Goal: Task Accomplishment & Management: Complete application form

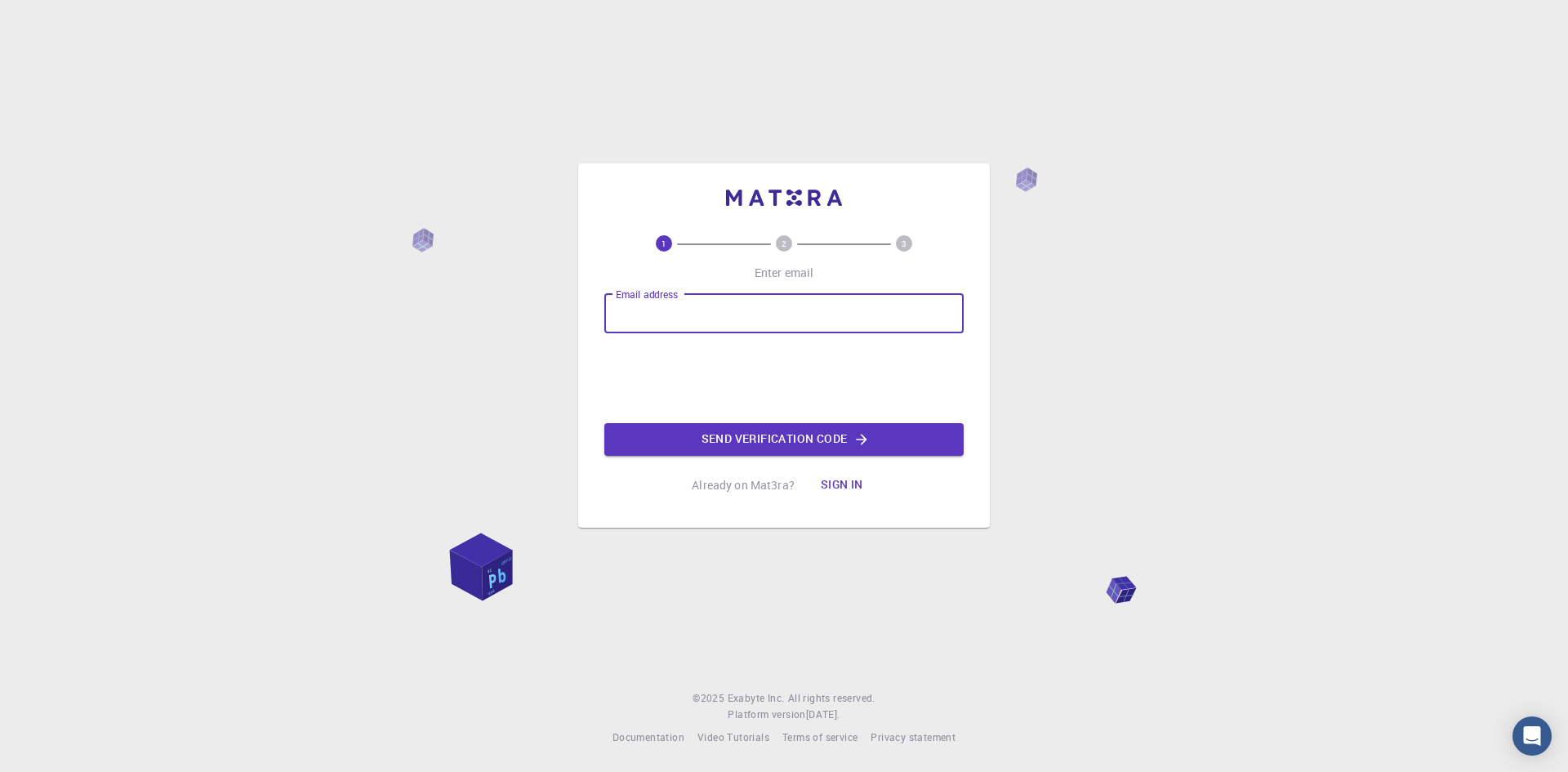
click at [672, 305] on input "Email address" at bounding box center [784, 313] width 359 height 40
type input "[EMAIL_ADDRESS][DOMAIN_NAME]"
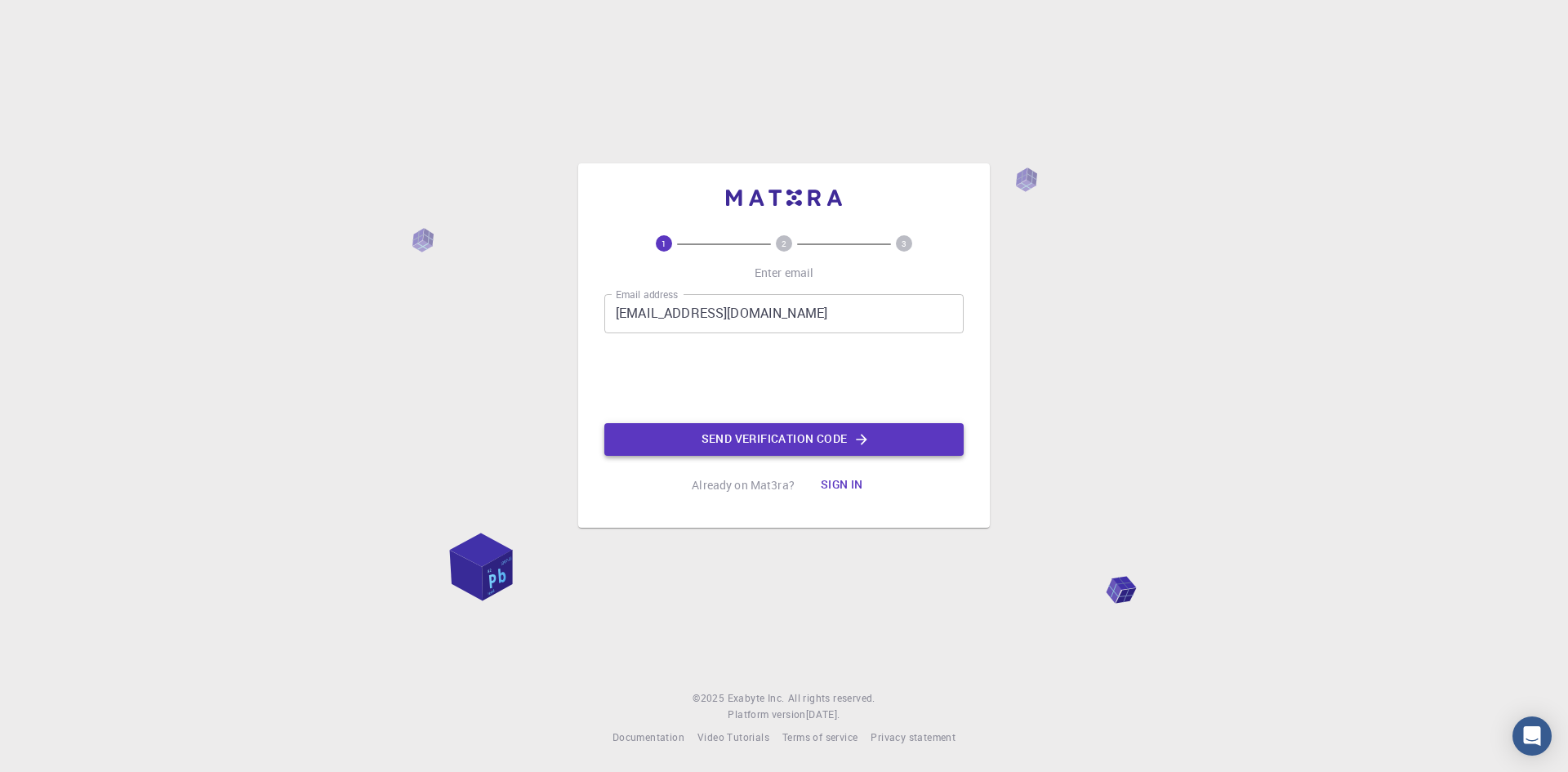
click at [728, 441] on button "Send verification code" at bounding box center [784, 440] width 359 height 33
click at [745, 448] on button "Send verification code" at bounding box center [784, 440] width 359 height 33
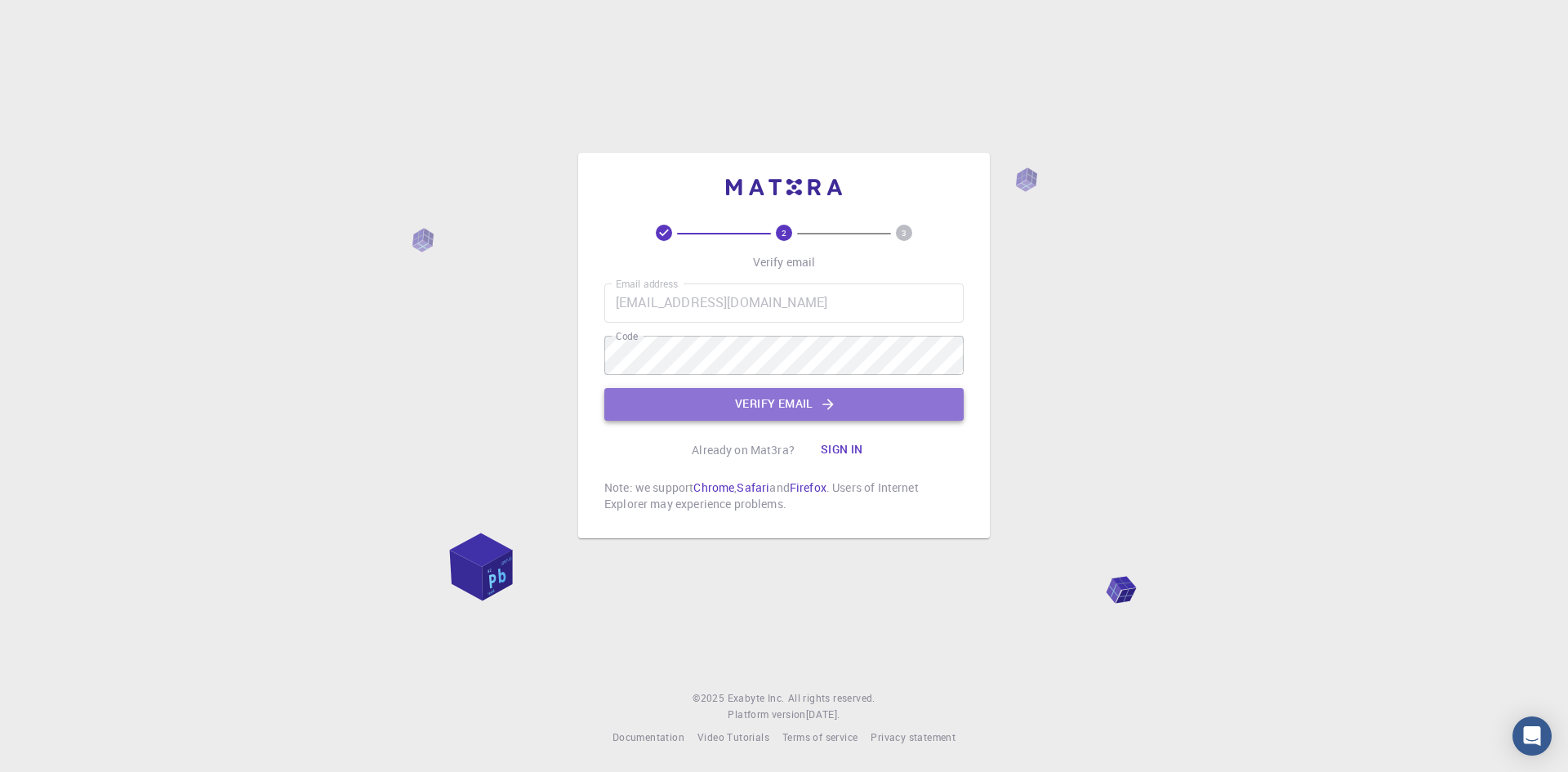
click at [734, 409] on button "Verify email" at bounding box center [784, 404] width 359 height 33
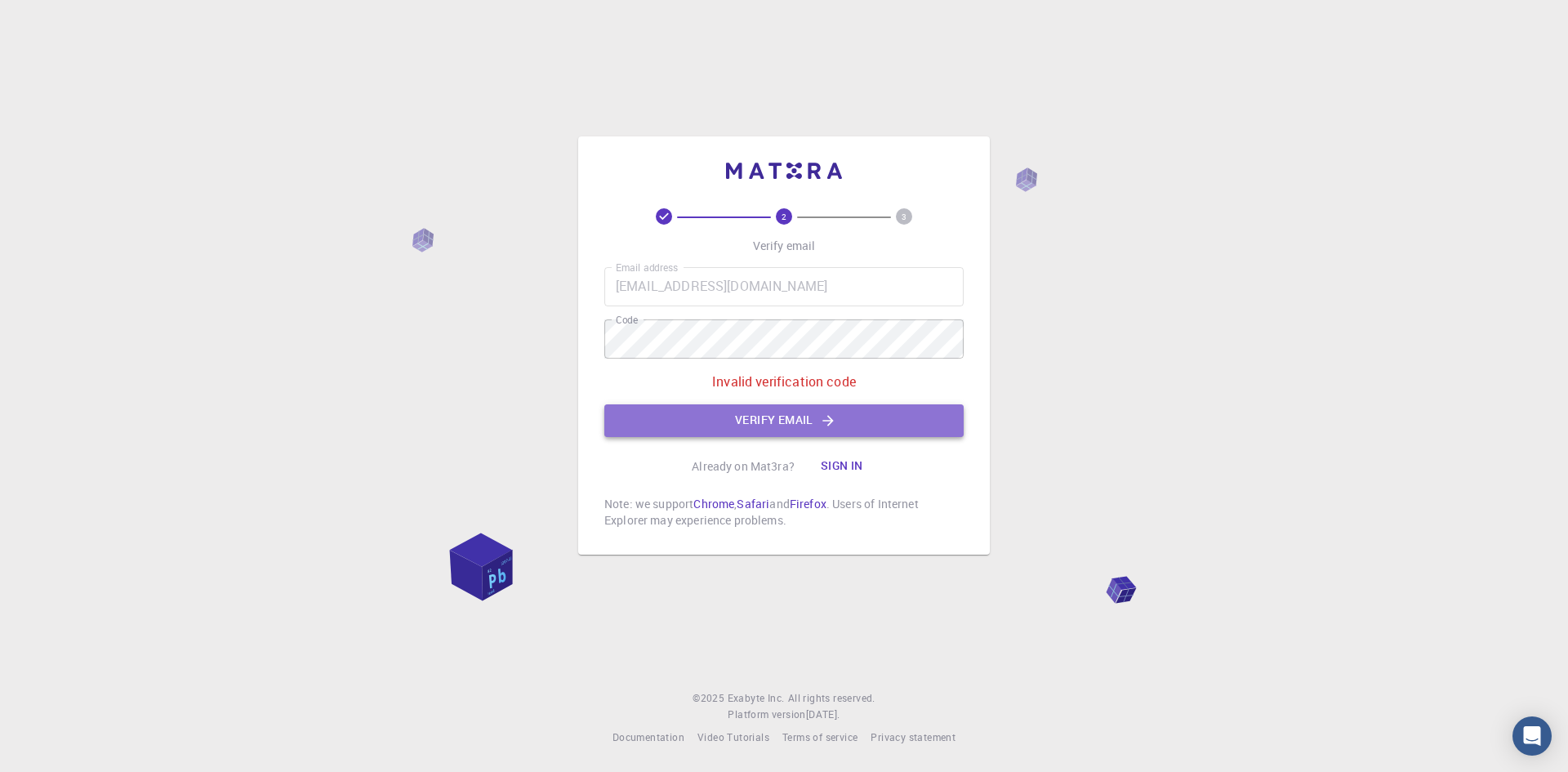
click at [793, 431] on button "Verify email" at bounding box center [784, 421] width 359 height 33
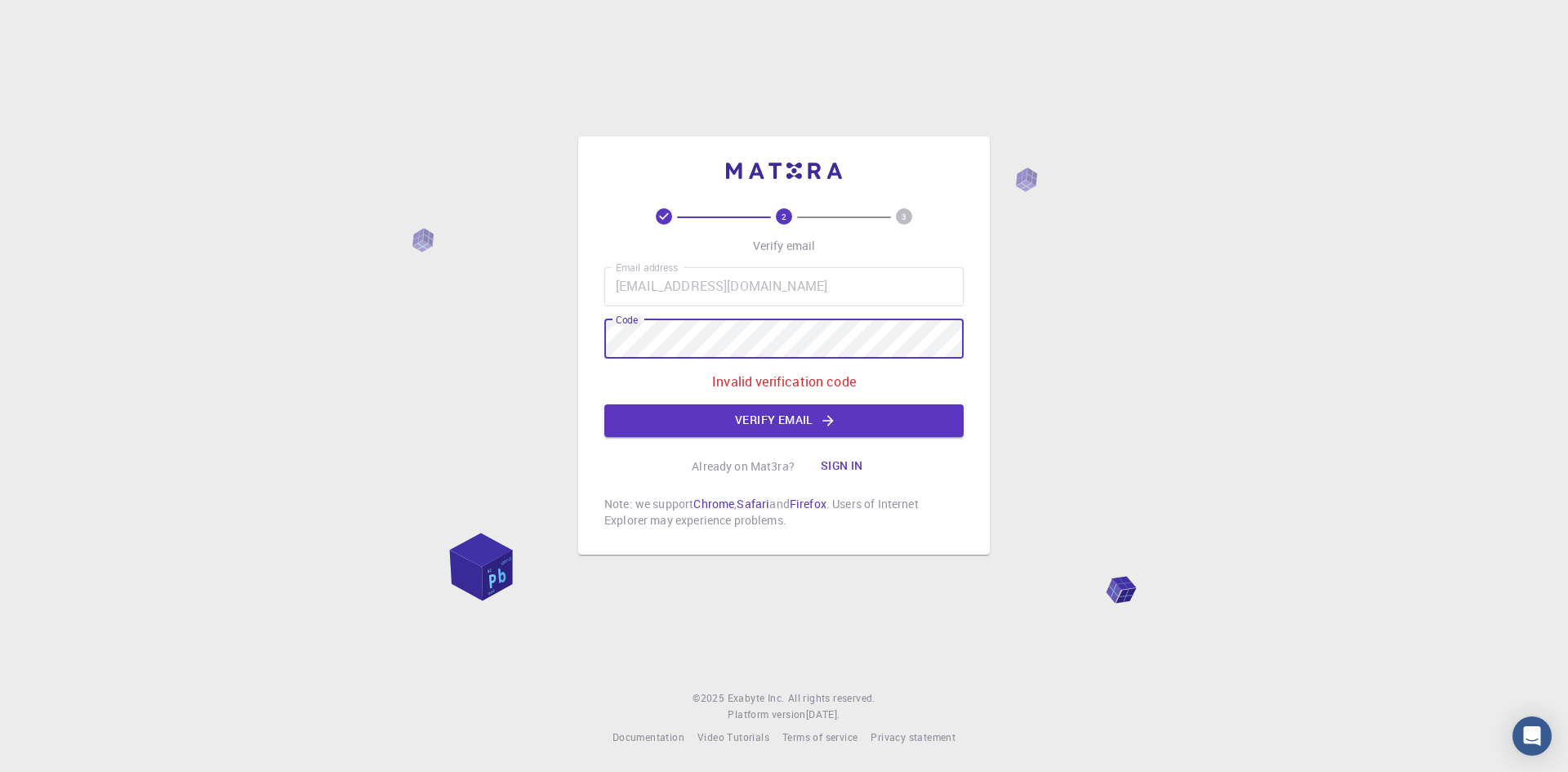
click at [471, 335] on div "2 3 Verify email Email address [EMAIL_ADDRESS][DOMAIN_NAME] Email address Code …" at bounding box center [784, 386] width 1568 height 772
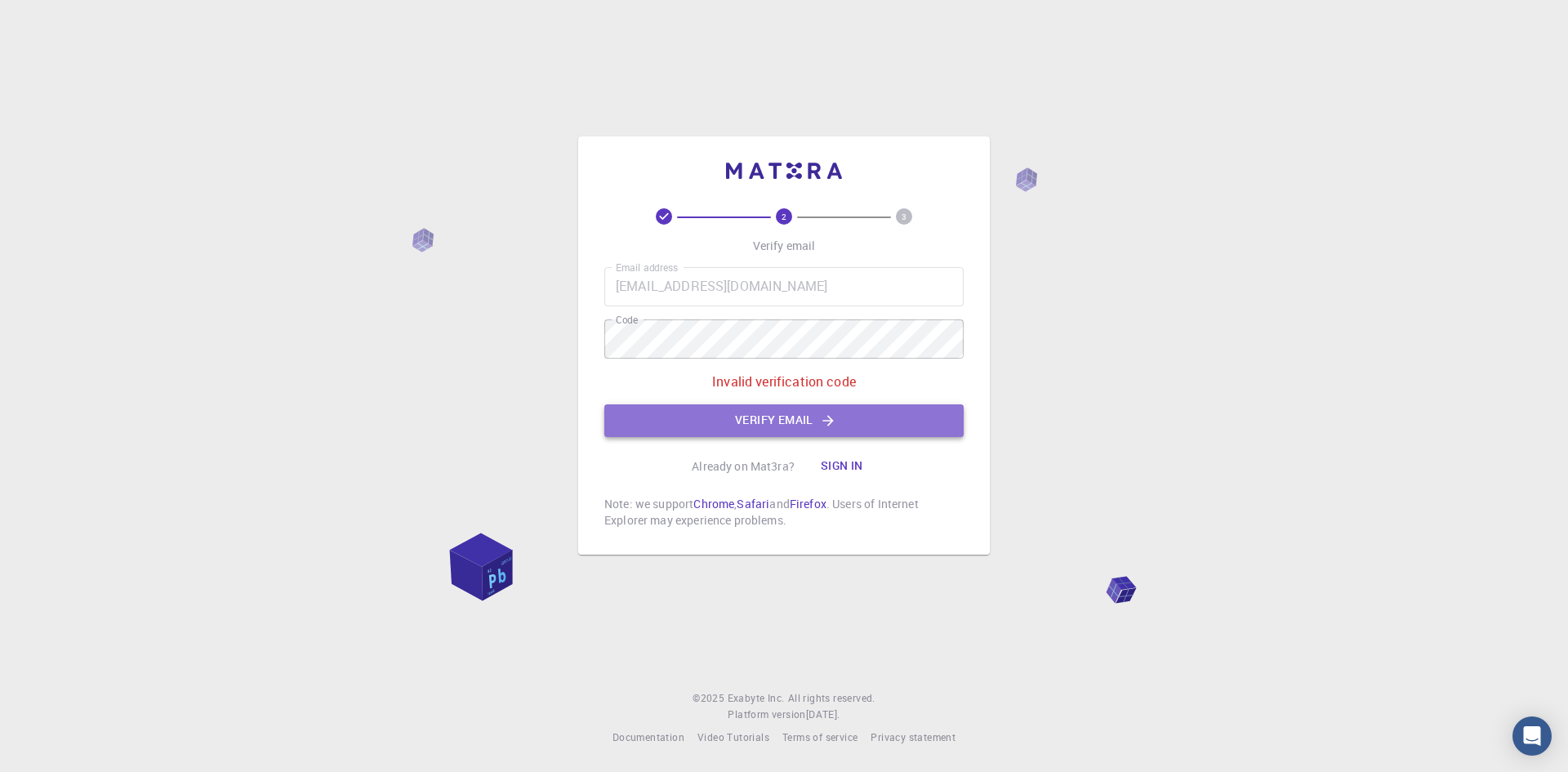
click at [770, 424] on button "Verify email" at bounding box center [784, 421] width 359 height 33
click at [774, 426] on button "Verify email" at bounding box center [784, 421] width 359 height 33
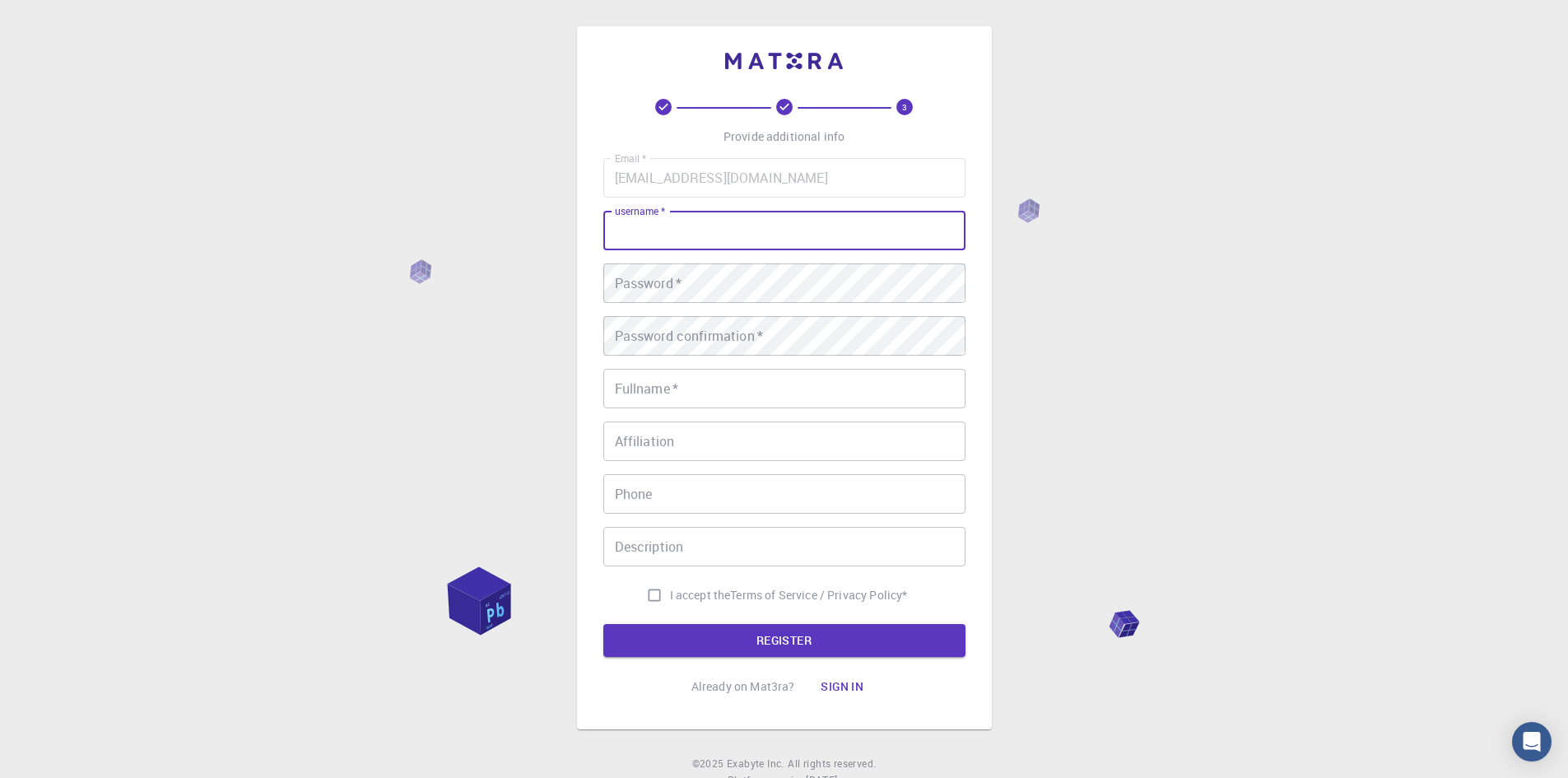
click at [660, 229] on input "username   *" at bounding box center [784, 231] width 362 height 40
type input "RR"
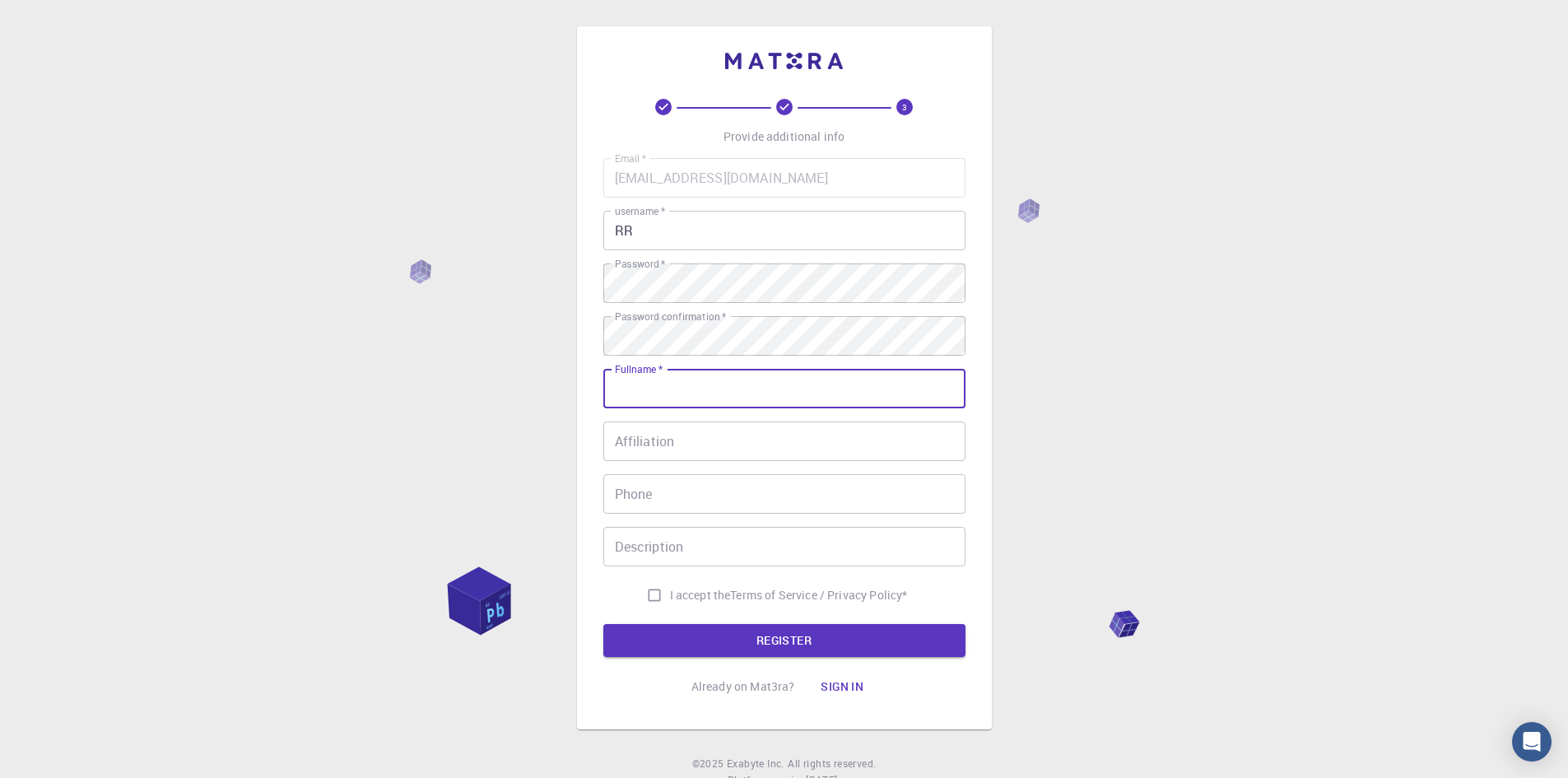
click at [664, 401] on input "Fullname   *" at bounding box center [784, 388] width 362 height 40
type input "[PERSON_NAME]"
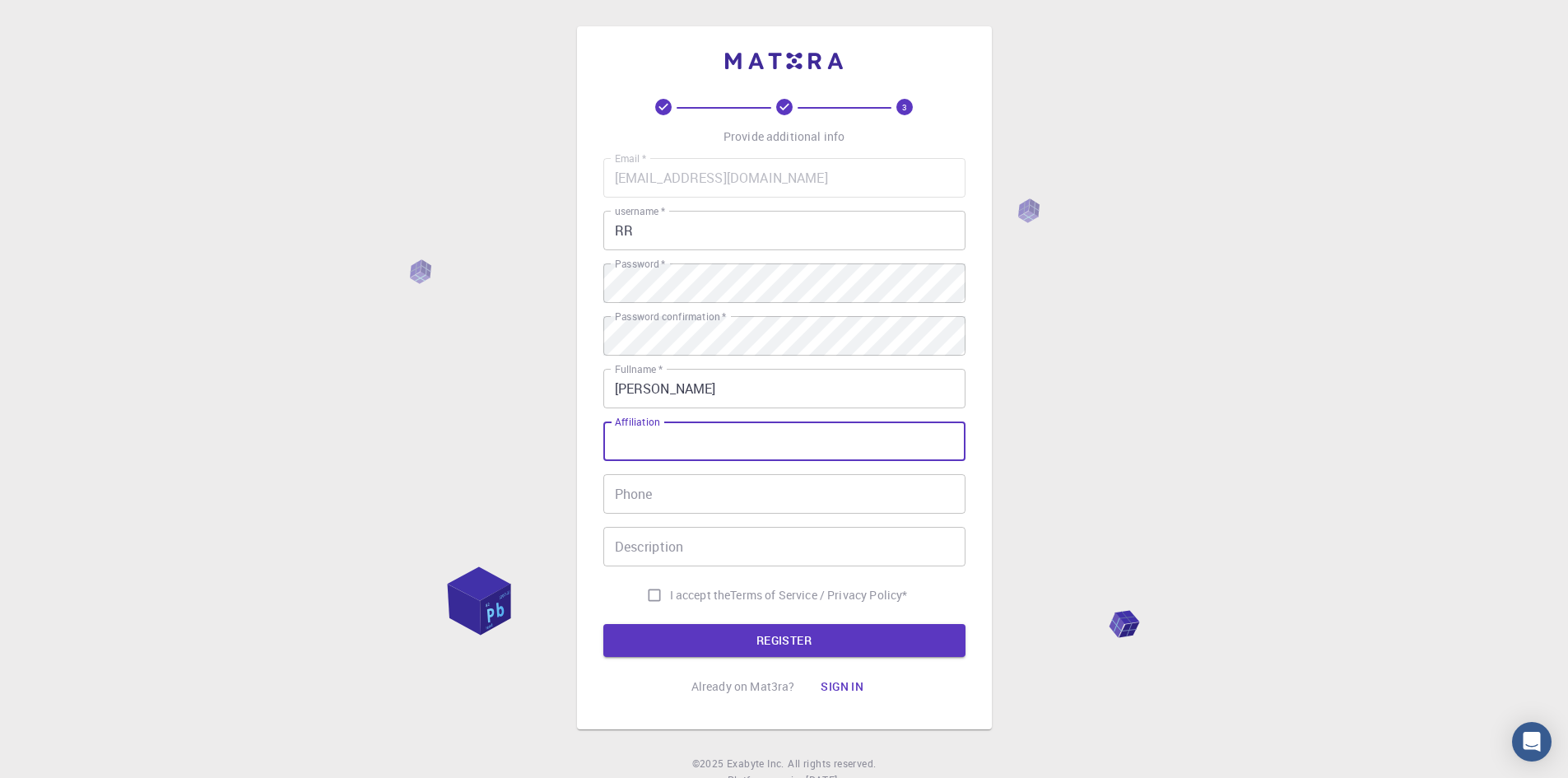
click at [666, 450] on input "Affiliation" at bounding box center [784, 441] width 362 height 40
type input "iiim"
click at [1135, 543] on div "3 Provide additional info Email   * [EMAIL_ADDRESS][DOMAIN_NAME] Email   * user…" at bounding box center [784, 419] width 1568 height 838
click at [653, 593] on input "I accept the Terms of Service / Privacy Policy *" at bounding box center [654, 596] width 31 height 31
checkbox input "true"
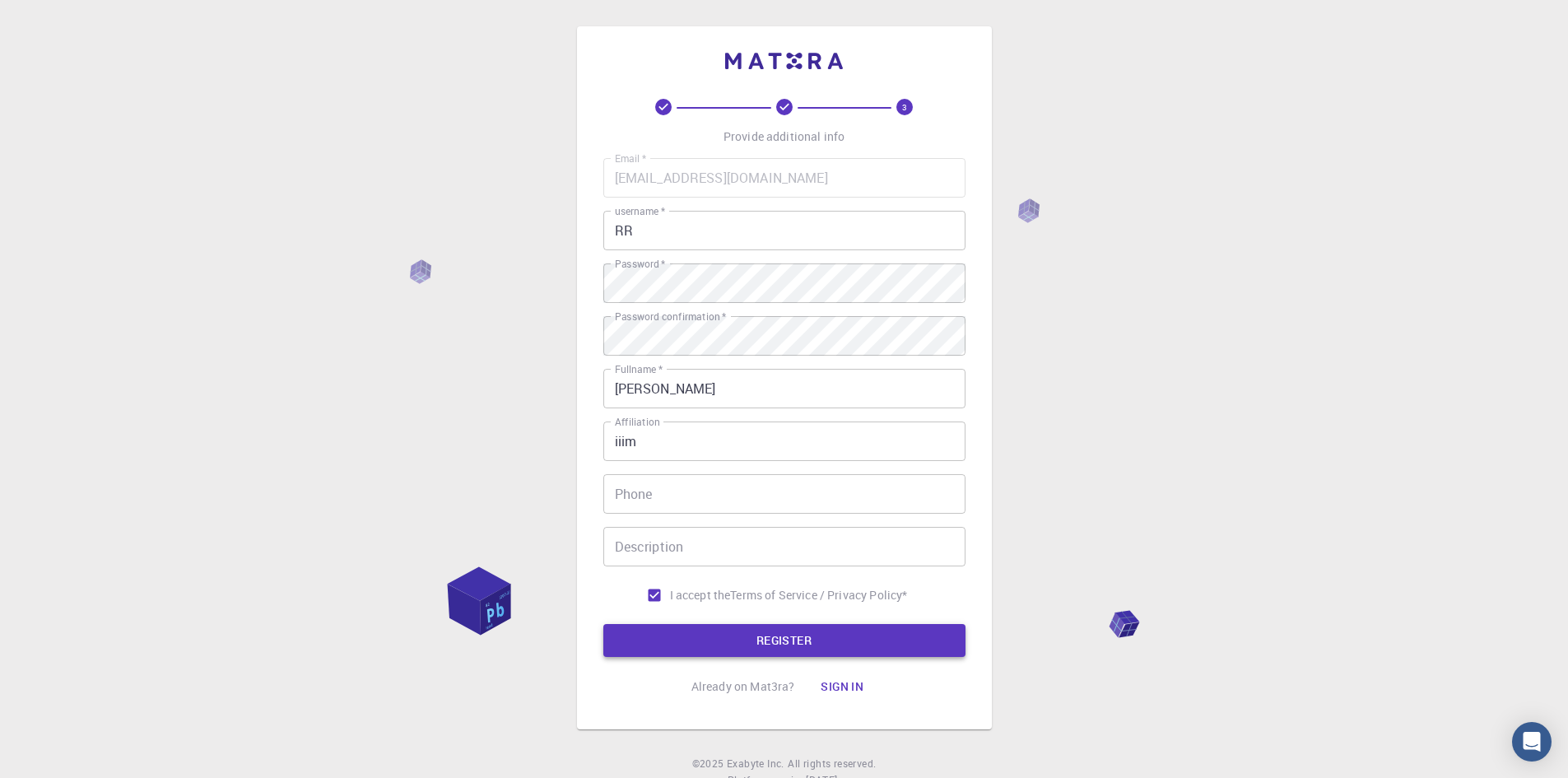
click at [786, 636] on button "REGISTER" at bounding box center [784, 641] width 362 height 33
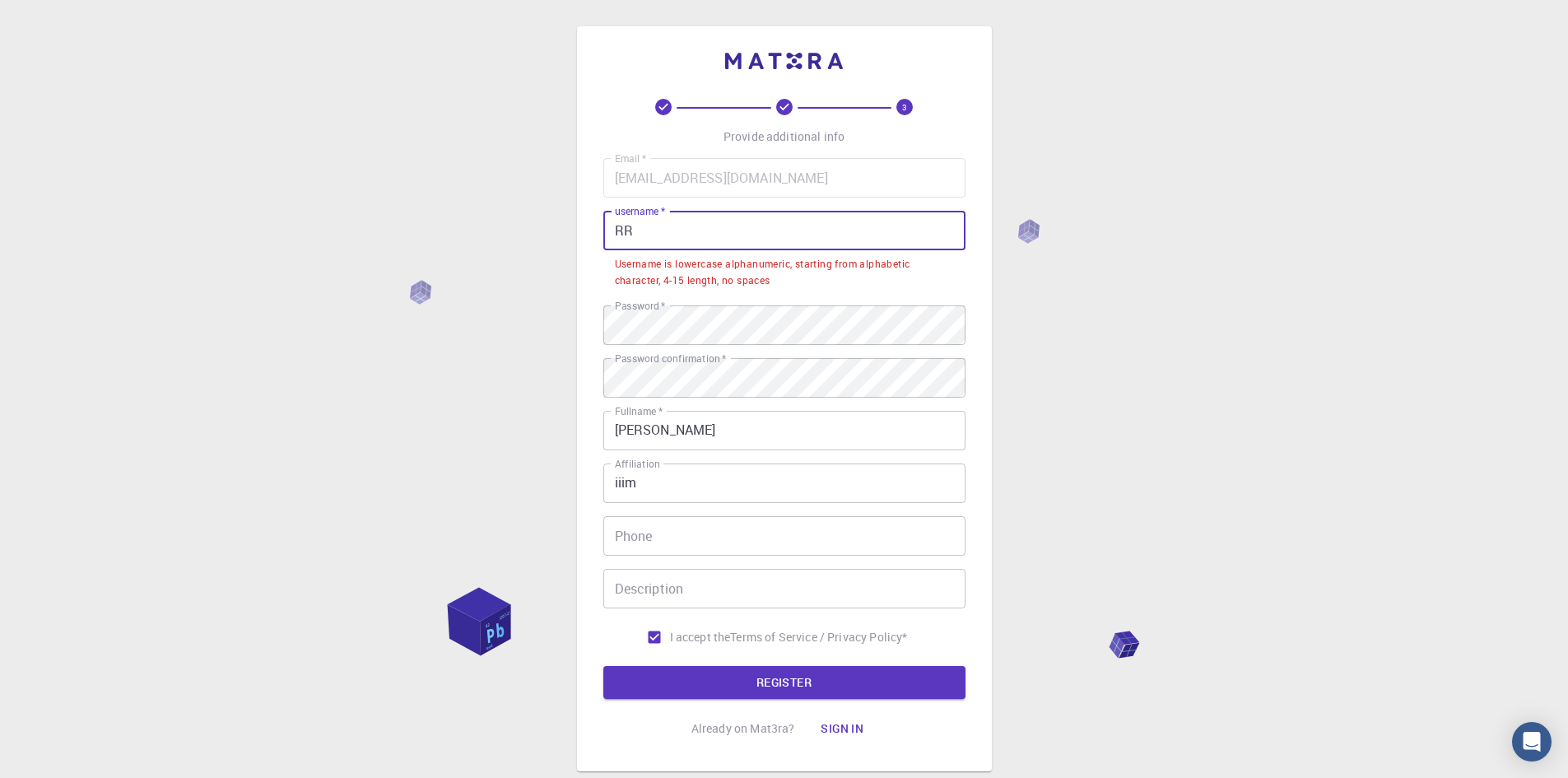
drag, startPoint x: 640, startPoint y: 224, endPoint x: 606, endPoint y: 223, distance: 34.0
click at [606, 223] on input "RR" at bounding box center [784, 231] width 362 height 40
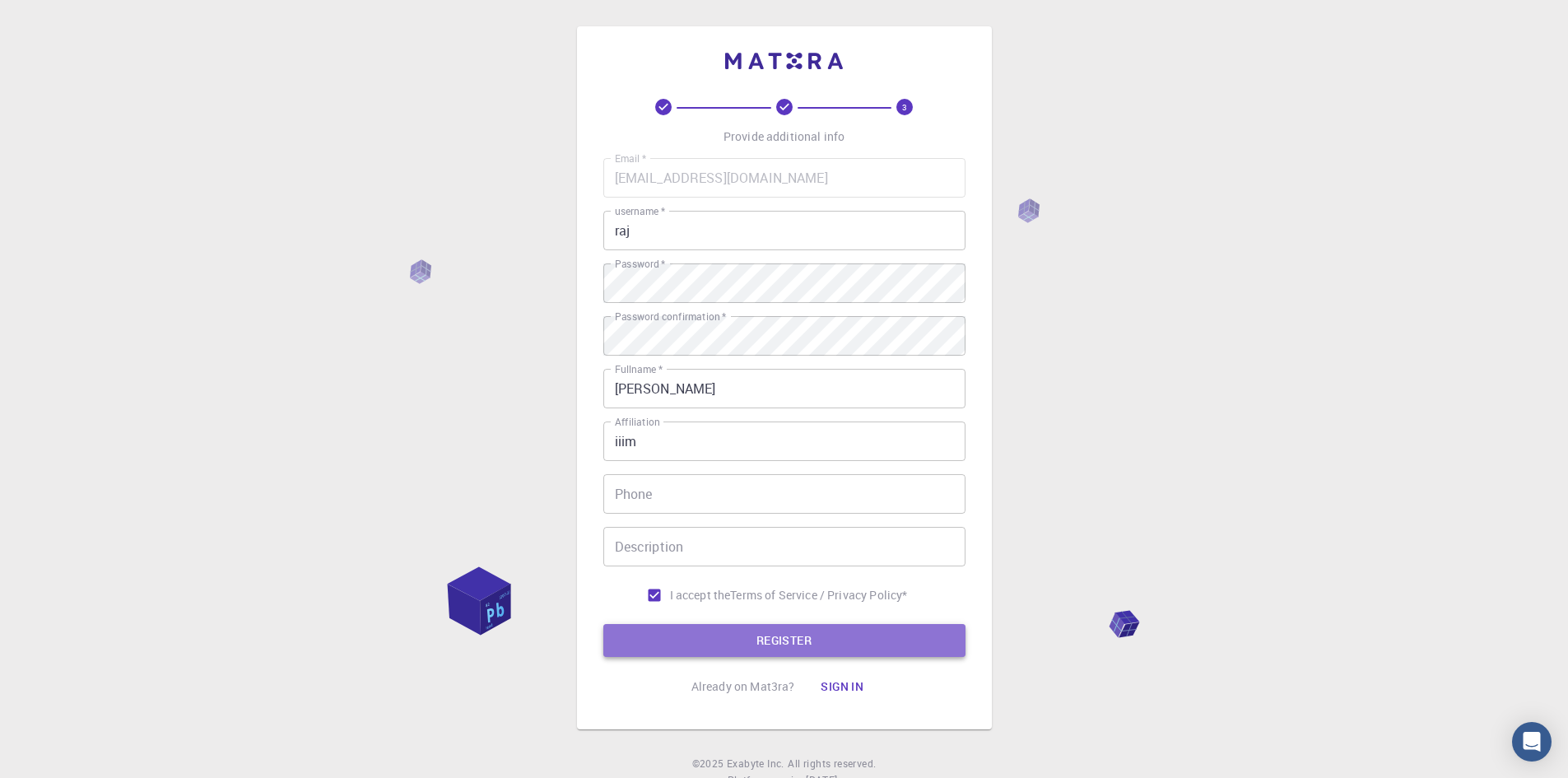
click at [780, 638] on button "REGISTER" at bounding box center [784, 641] width 362 height 33
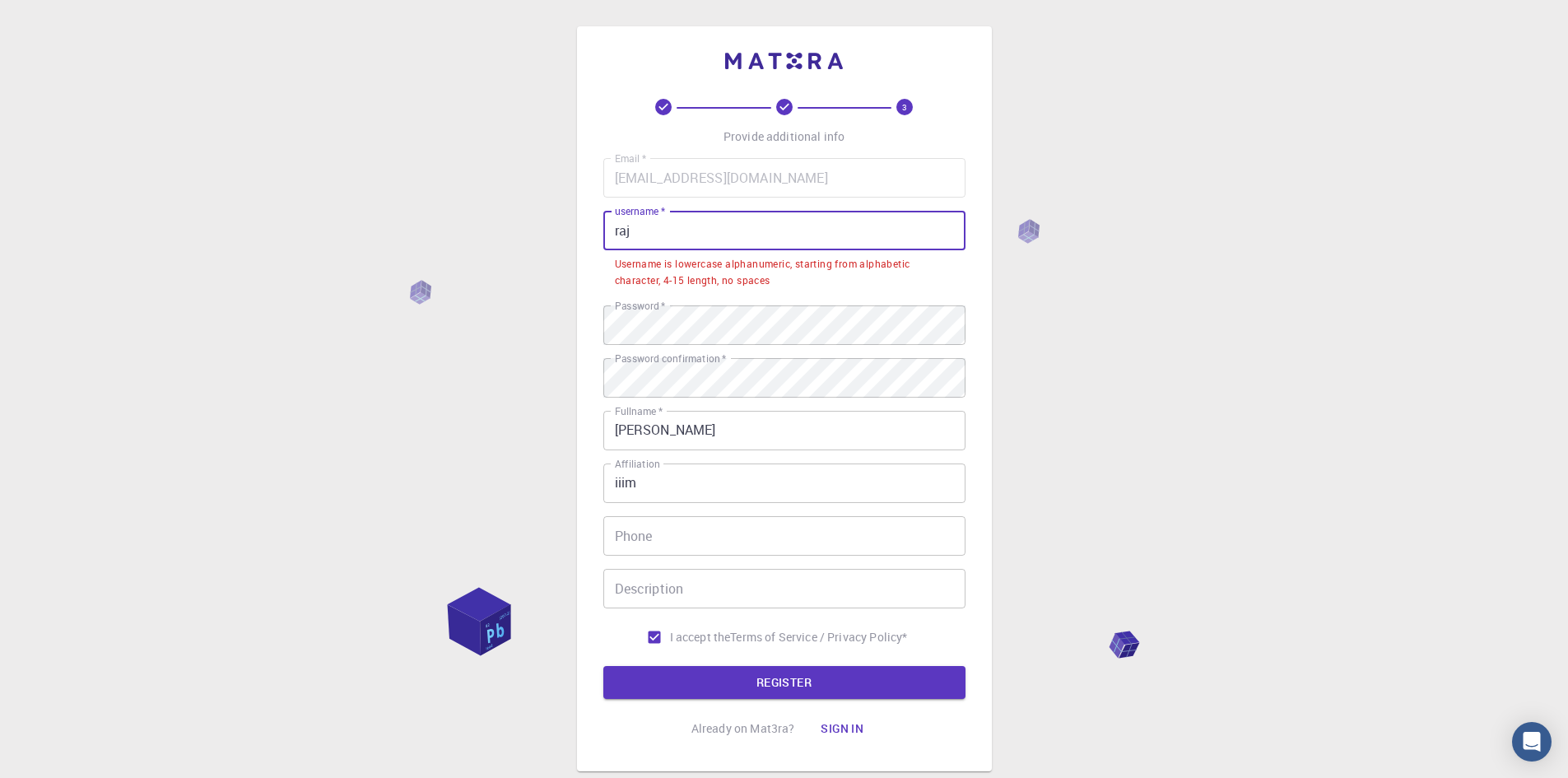
click at [660, 234] on input "raj" at bounding box center [784, 231] width 362 height 40
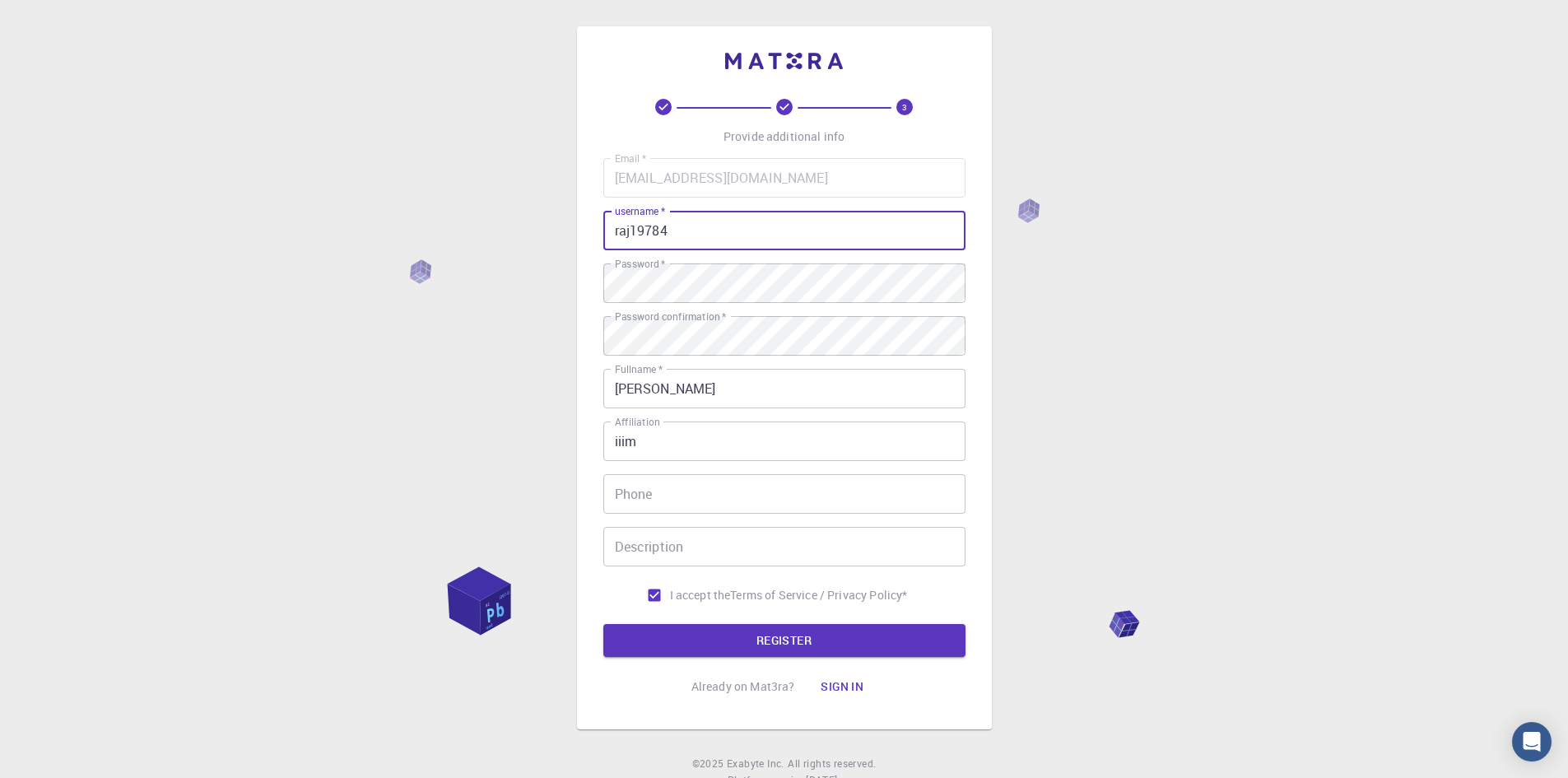
drag, startPoint x: 651, startPoint y: 230, endPoint x: 655, endPoint y: 270, distance: 40.2
click at [652, 237] on input "raj19784" at bounding box center [784, 231] width 362 height 40
type input "raj1974"
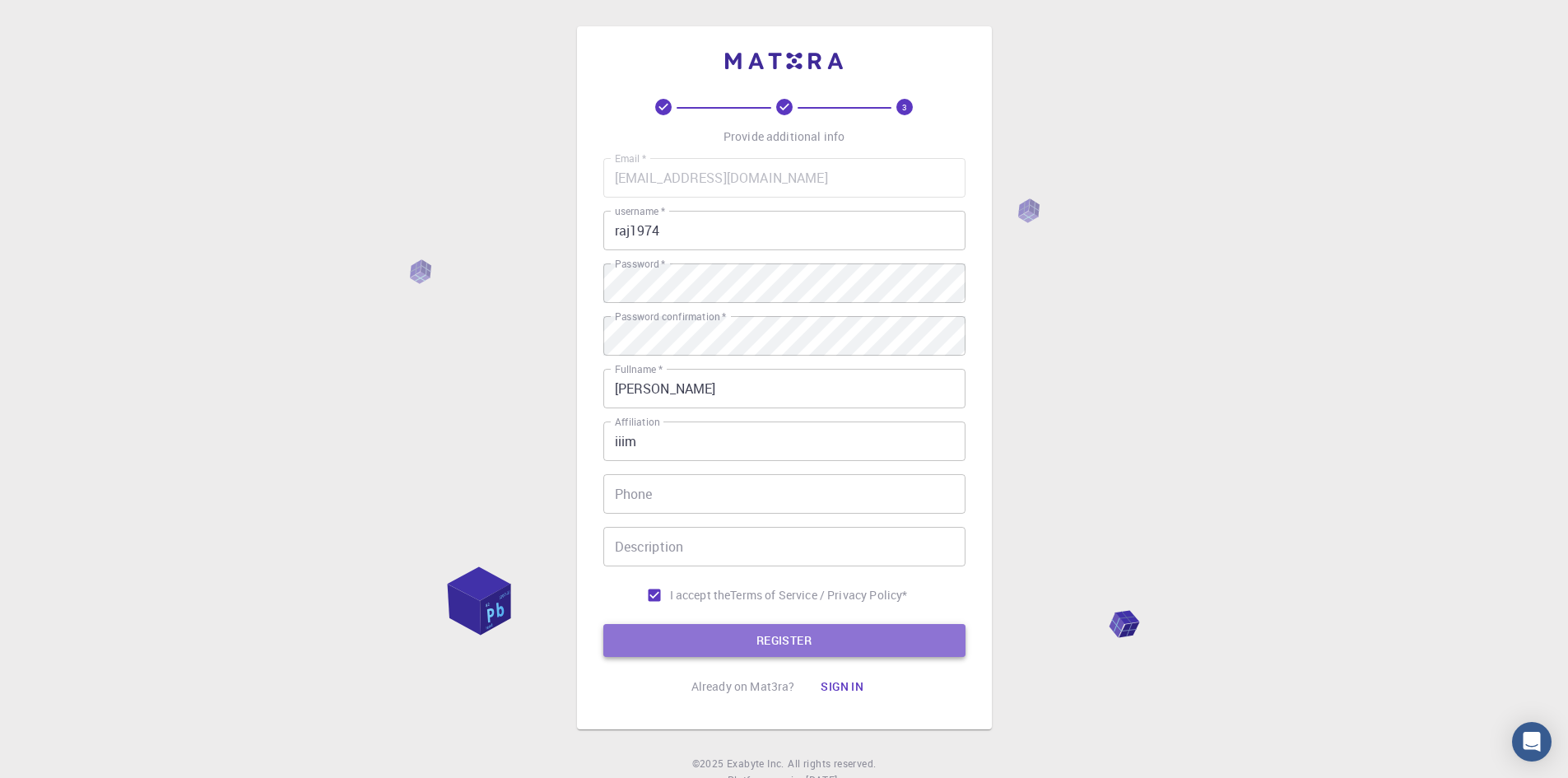
click at [818, 650] on button "REGISTER" at bounding box center [784, 641] width 362 height 33
click at [777, 650] on button "REGISTER" at bounding box center [784, 641] width 362 height 33
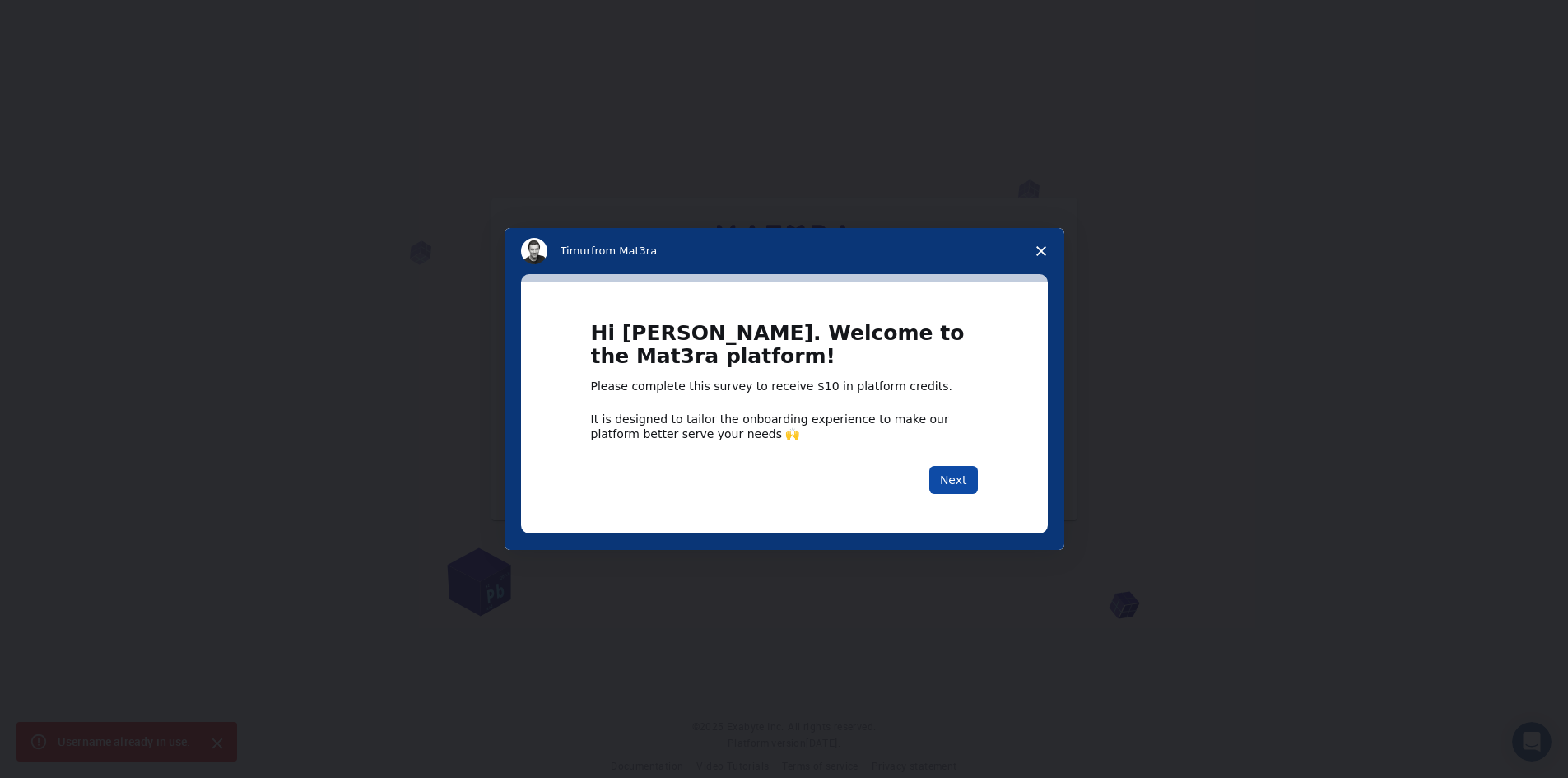
click at [960, 480] on button "Next" at bounding box center [953, 480] width 48 height 28
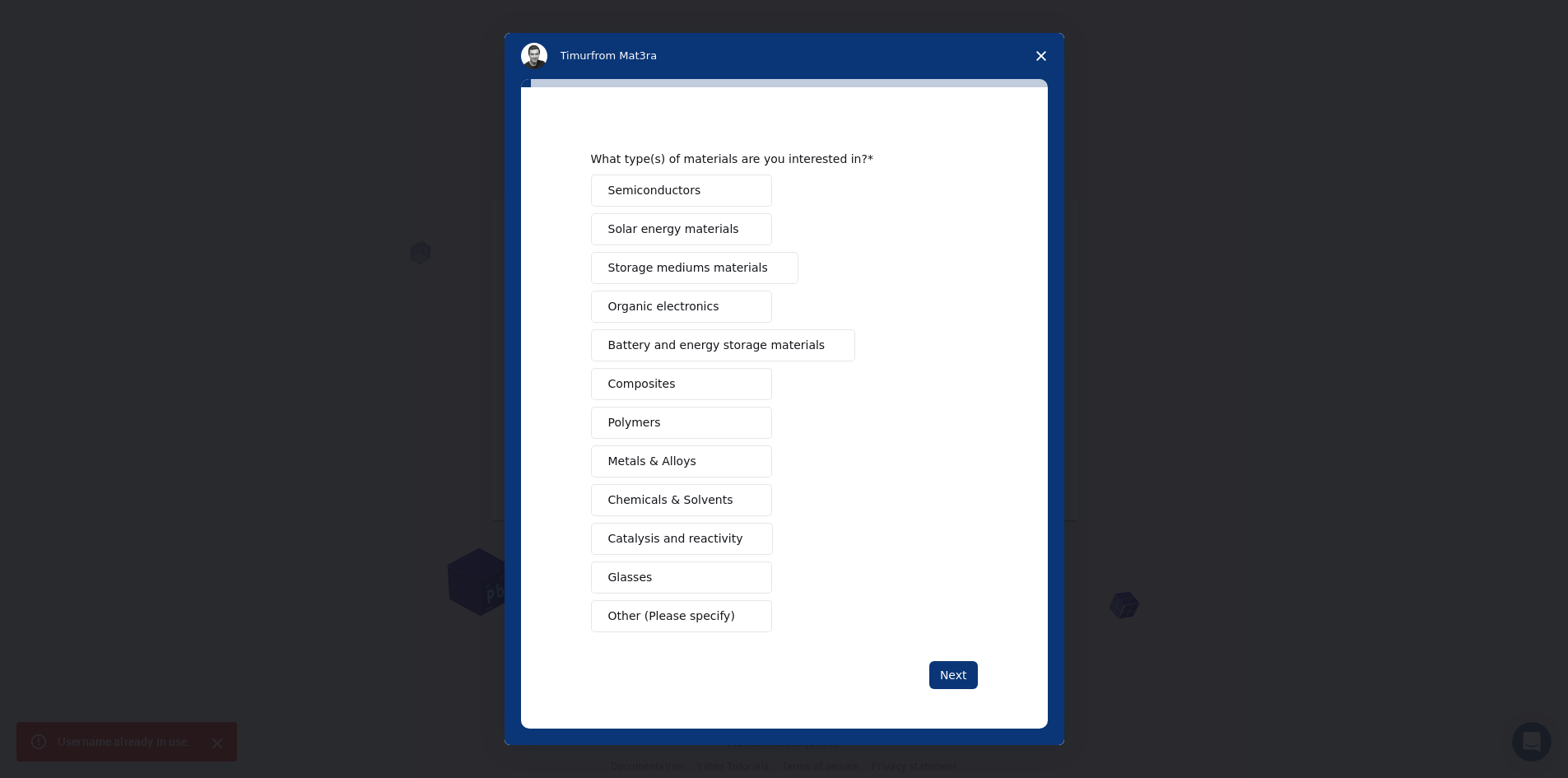
scroll to position [23, 0]
click at [951, 676] on button "Next" at bounding box center [953, 675] width 48 height 28
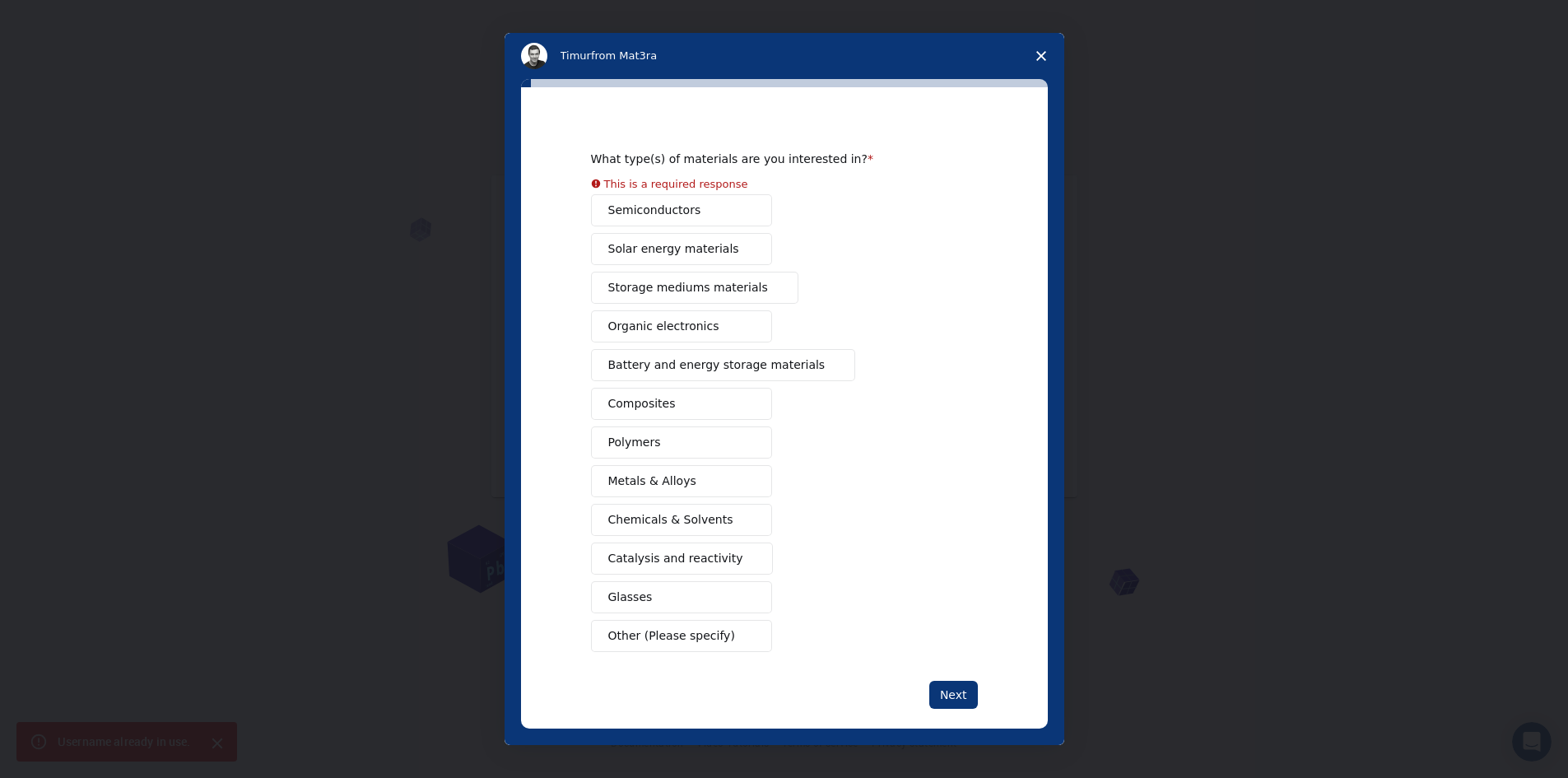
click at [618, 527] on div "Semiconductors Solar energy materials Storage mediums materials Organic electro…" at bounding box center [784, 423] width 387 height 458
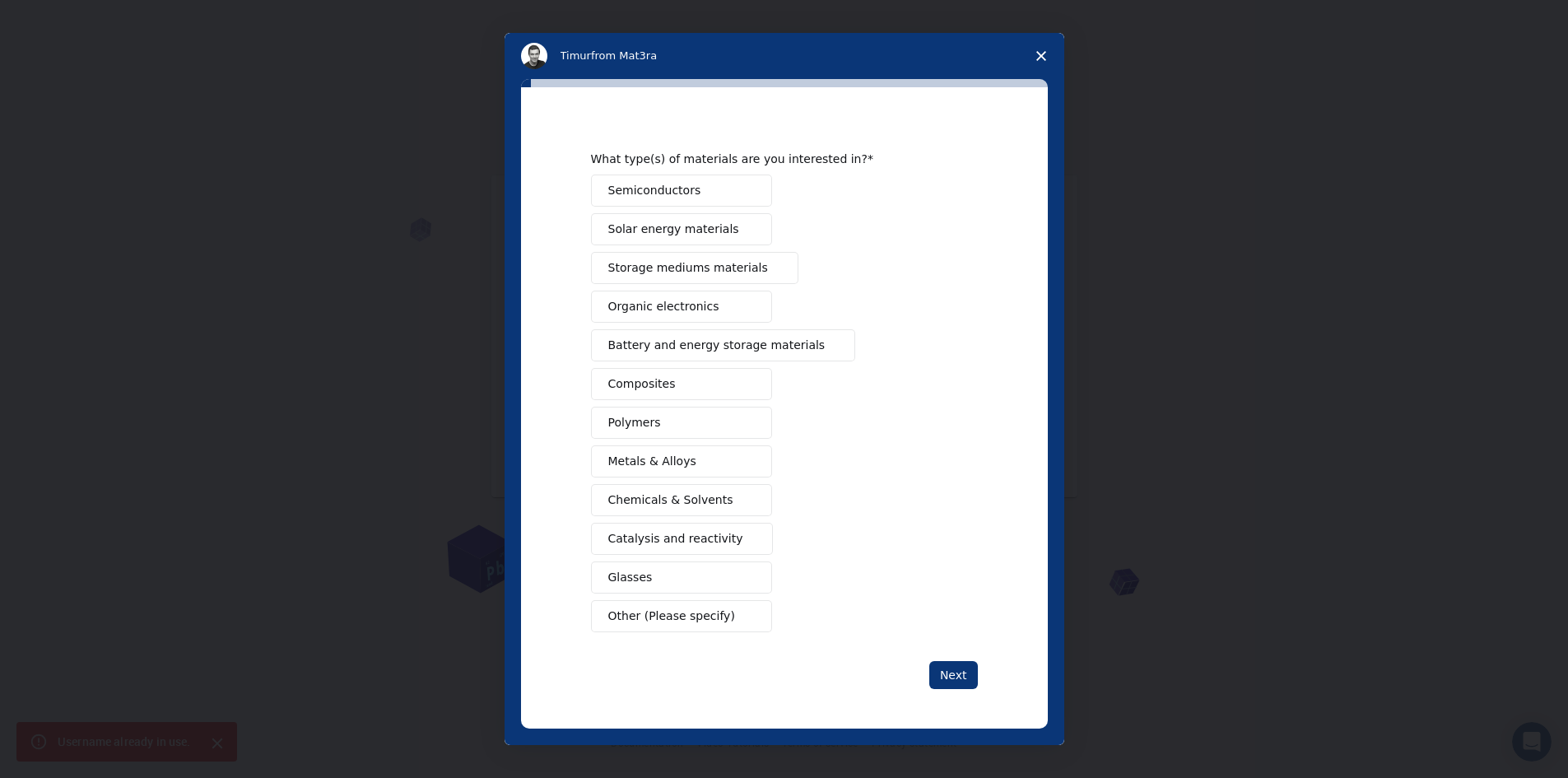
click at [949, 679] on button "Next" at bounding box center [953, 675] width 48 height 28
click at [652, 524] on div "Semiconductors Solar energy materials Storage mediums materials Organic electro…" at bounding box center [784, 403] width 387 height 458
click at [647, 512] on button "Chemicals & Solvents" at bounding box center [681, 500] width 181 height 32
click at [952, 680] on button "Next" at bounding box center [953, 675] width 48 height 28
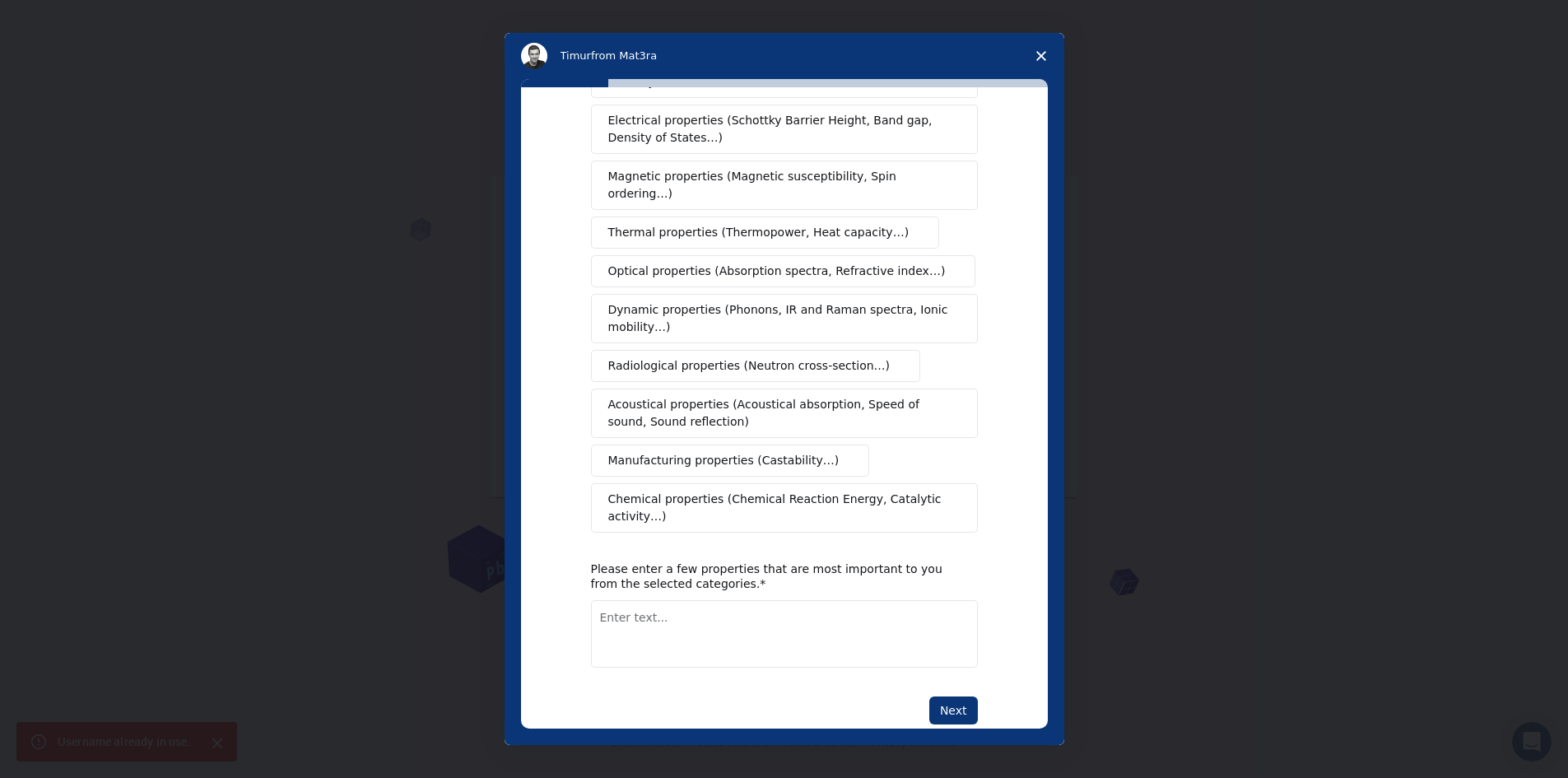
scroll to position [102, 0]
click at [1044, 53] on polygon "Close survey" at bounding box center [1040, 56] width 10 height 10
